Goal: Transaction & Acquisition: Purchase product/service

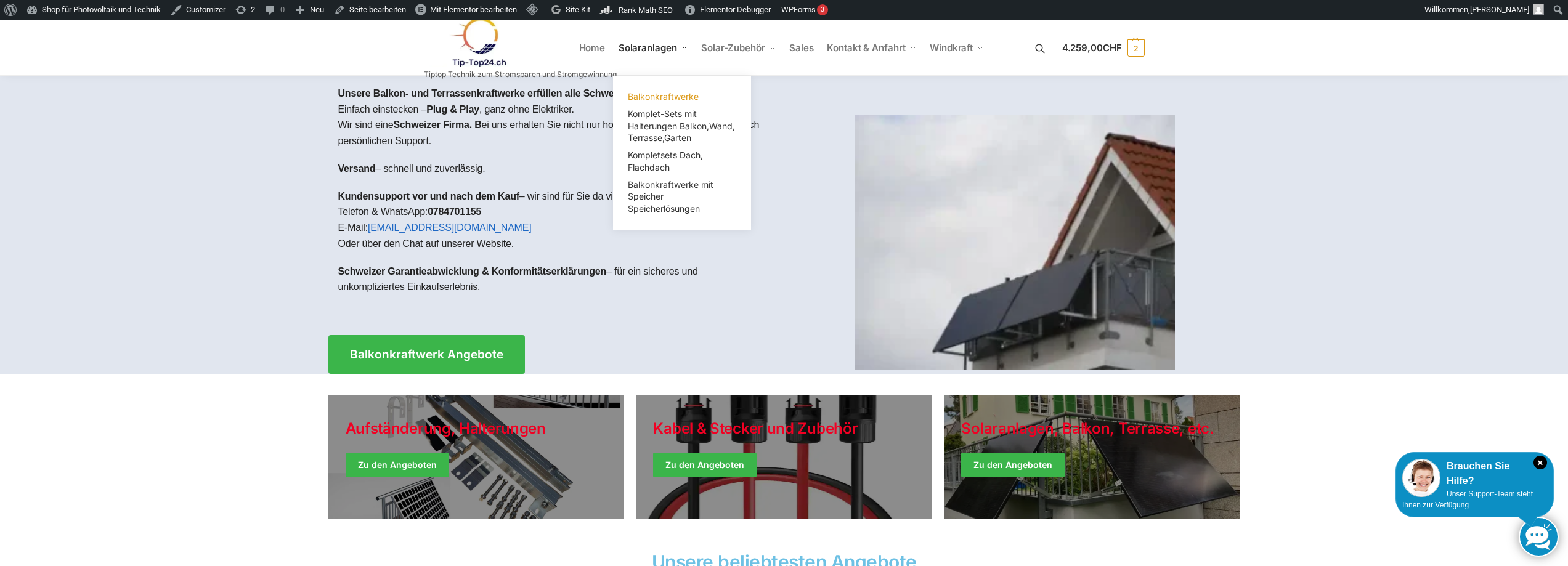
click at [664, 94] on span "Balkonkraftwerke" at bounding box center [663, 96] width 71 height 10
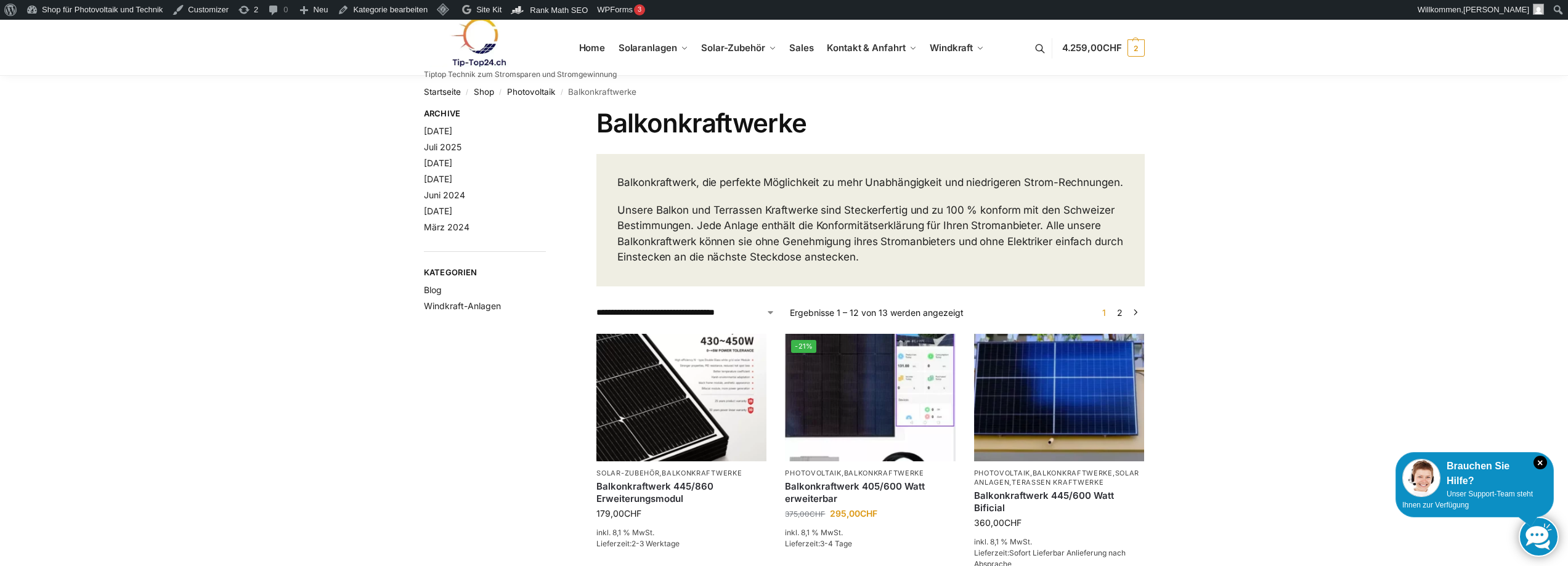
scroll to position [493, 0]
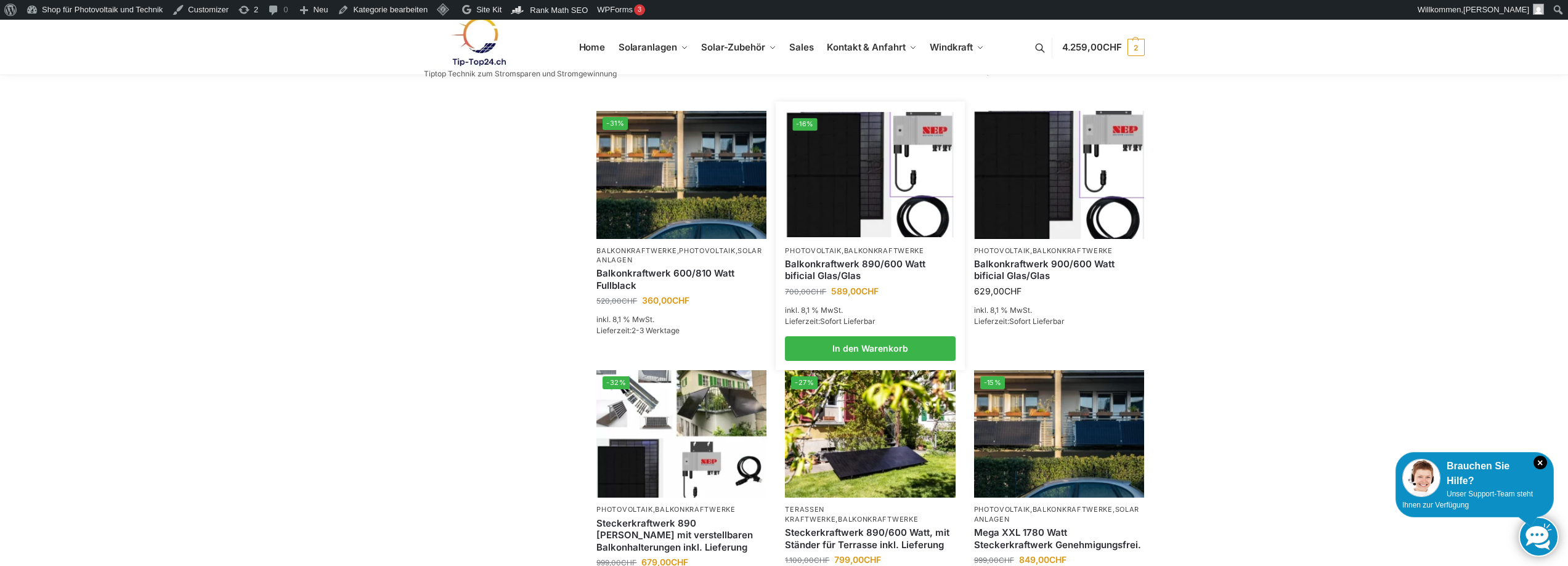
click at [831, 282] on link "Balkonkraftwerk 890/600 Watt bificial Glas/Glas" at bounding box center [870, 270] width 170 height 24
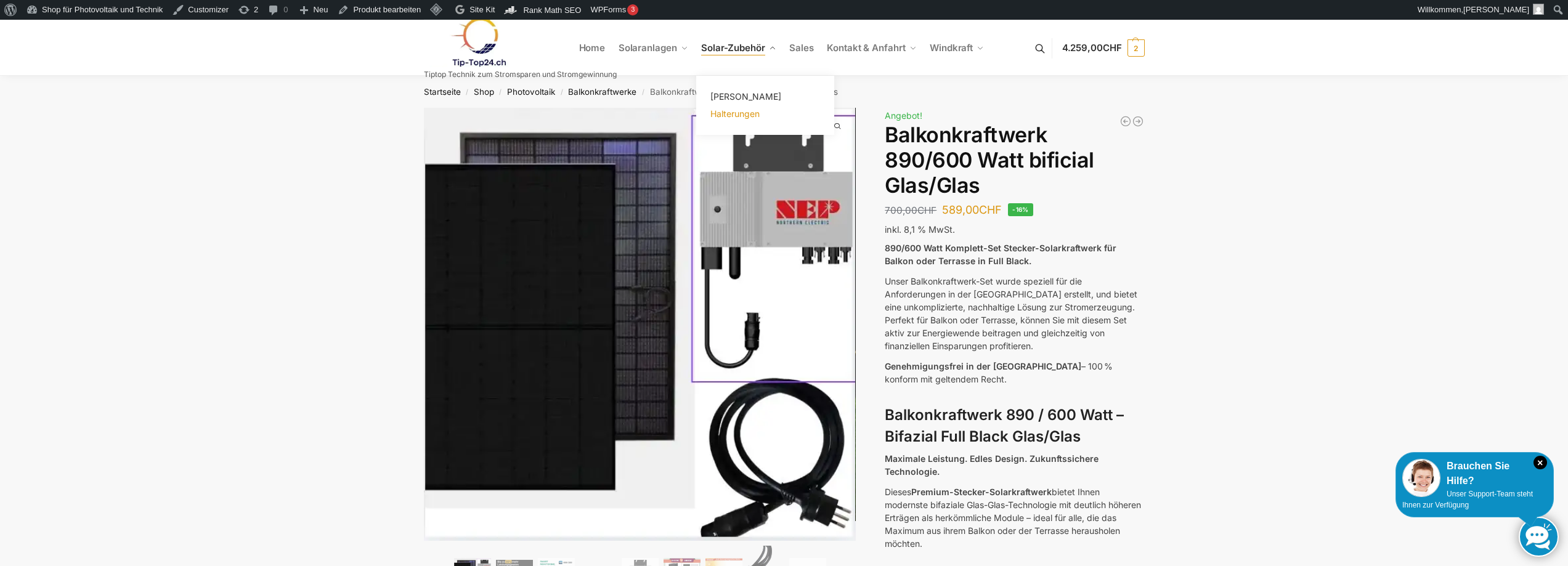
click at [741, 114] on span "Halterungen" at bounding box center [735, 114] width 49 height 10
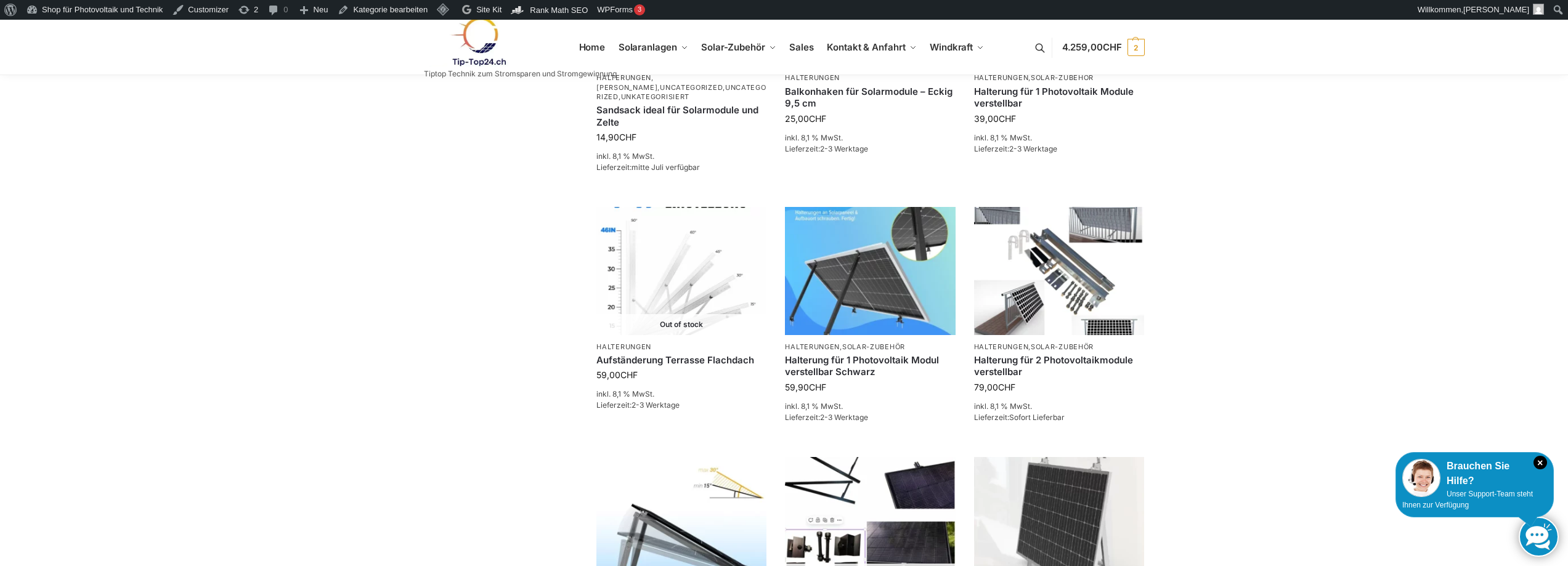
scroll to position [985, 0]
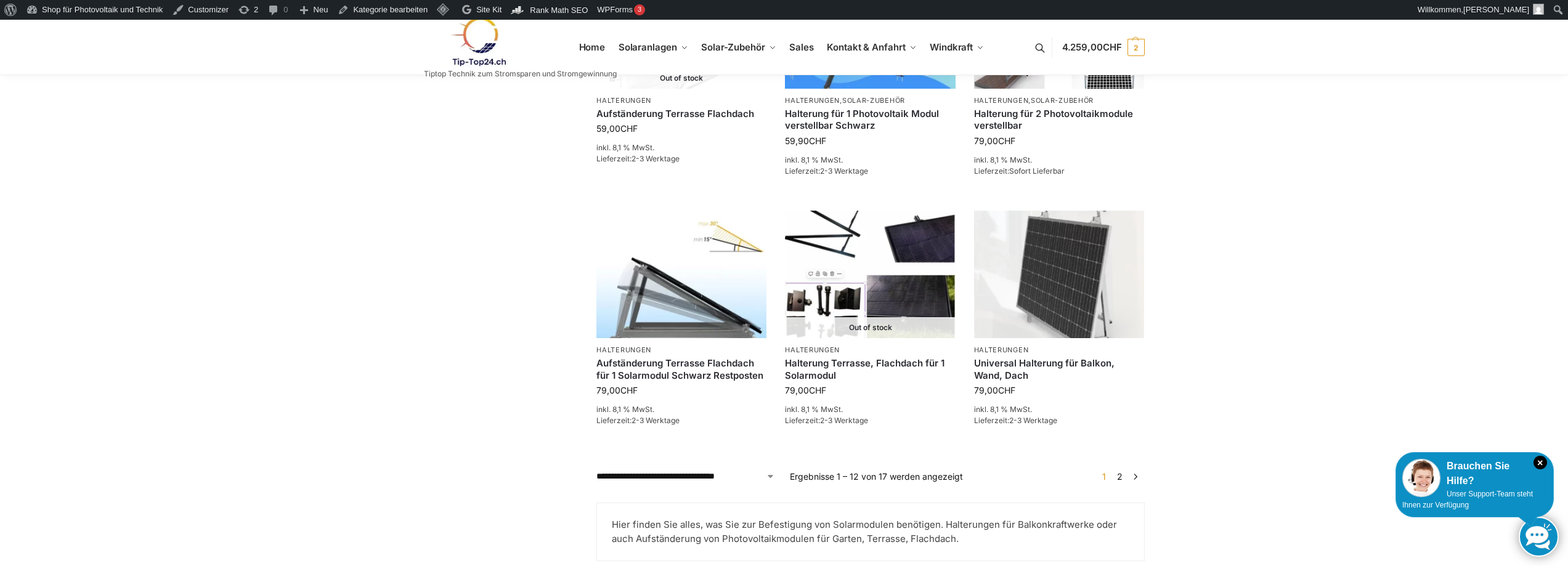
click at [1121, 475] on link "2" at bounding box center [1120, 476] width 12 height 10
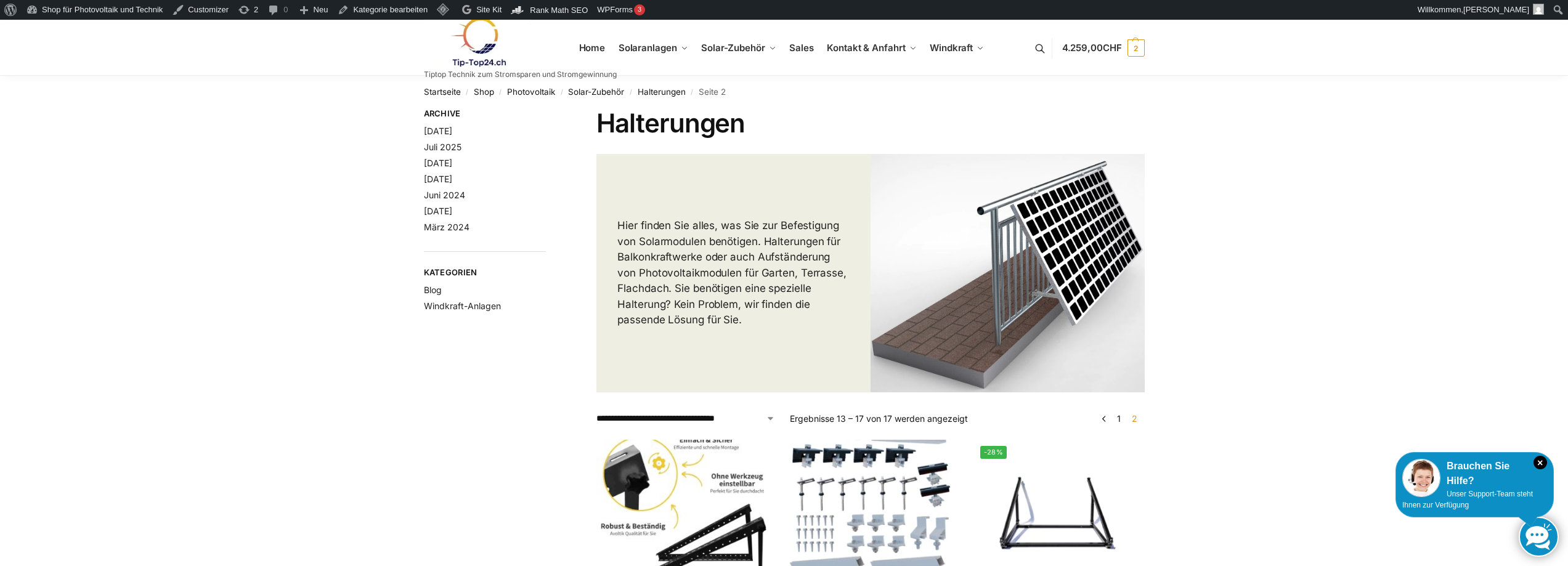
scroll to position [246, 0]
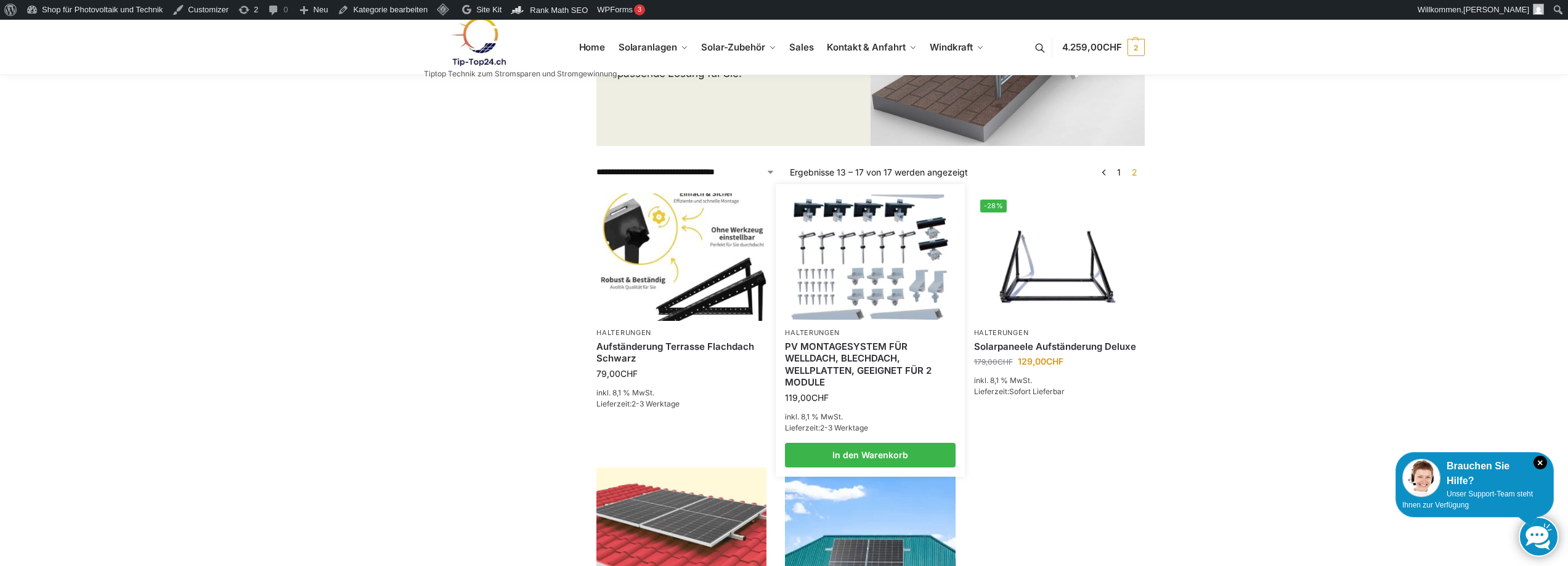
click at [889, 343] on link "PV MONTAGESYSTEM FÜR WELLDACH, BLECHDACH, WELLPLATTEN, GEEIGNET FÜR 2 MODULE" at bounding box center [870, 365] width 170 height 48
